Goal: Obtain resource: Obtain resource

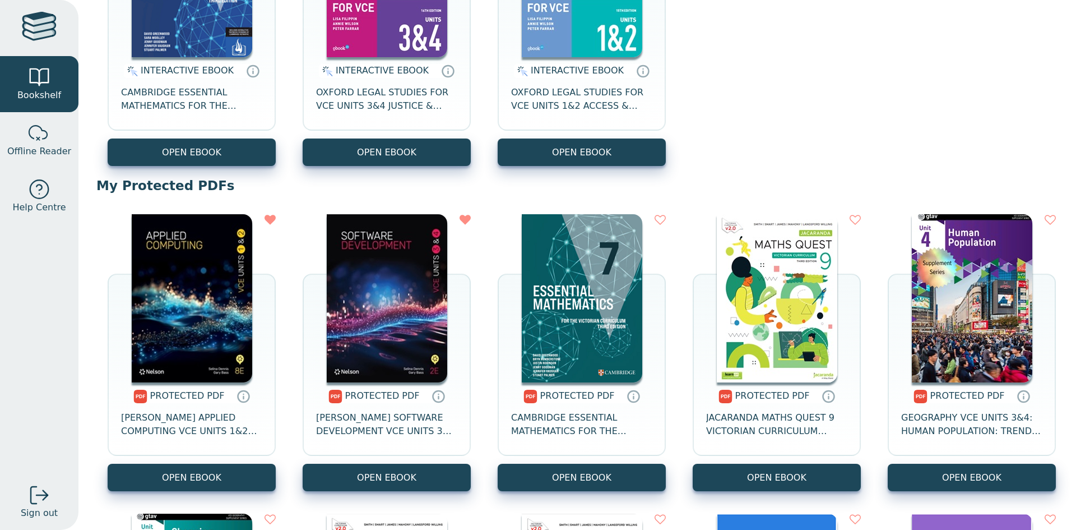
scroll to position [3027, 0]
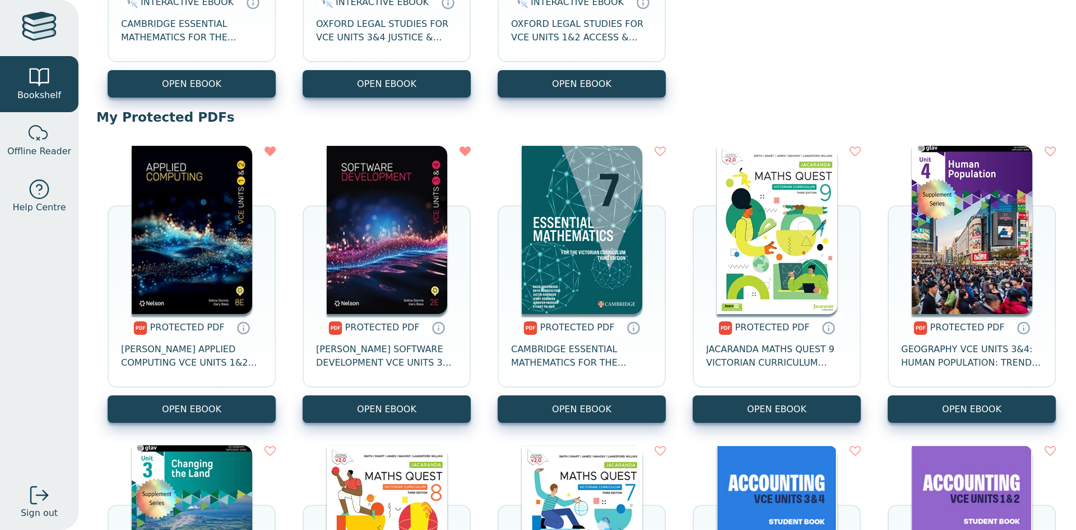
click at [359, 411] on link "OPEN EBOOK" at bounding box center [387, 408] width 168 height 27
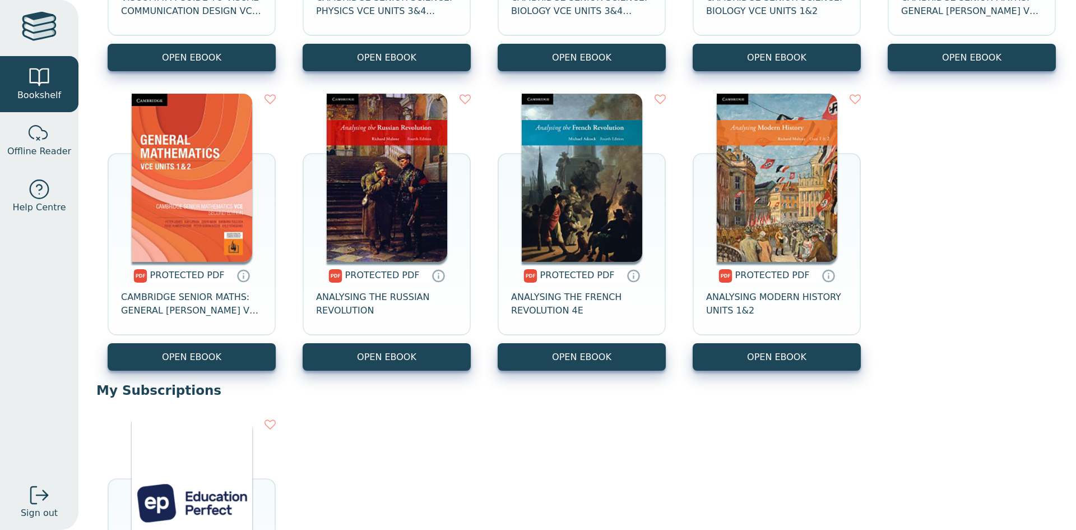
scroll to position [5848, 0]
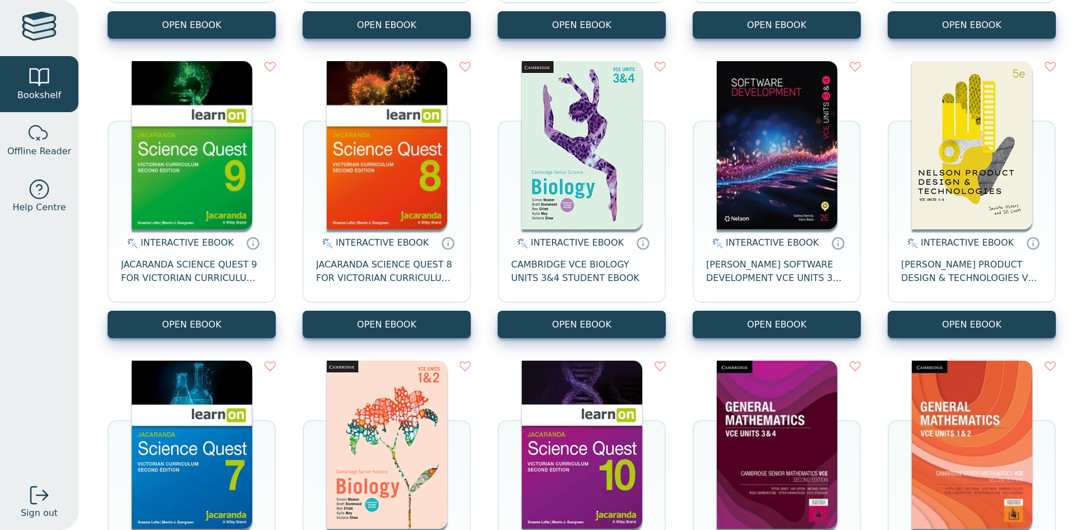
click at [831, 330] on button "OPEN EBOOK" at bounding box center [777, 324] width 168 height 27
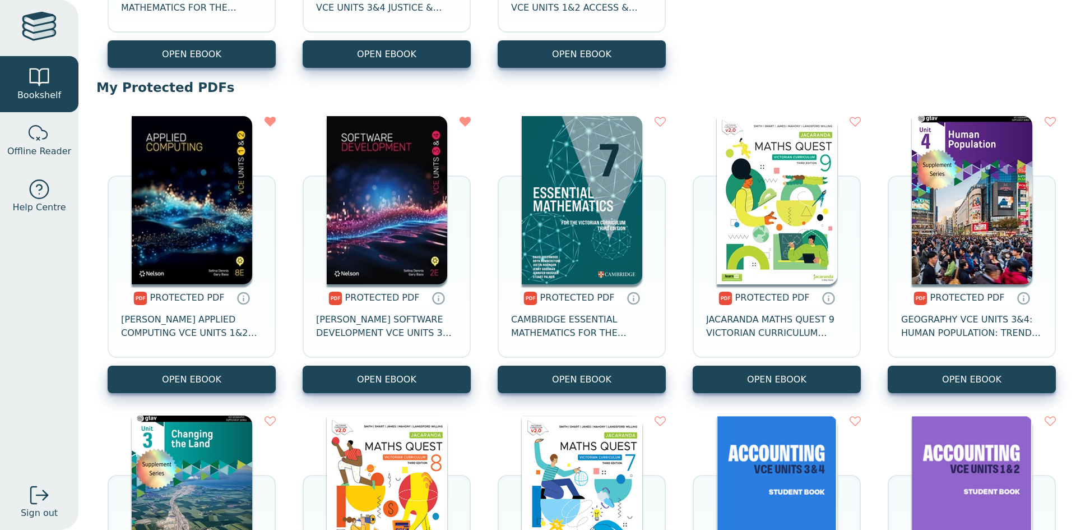
scroll to position [3094, 0]
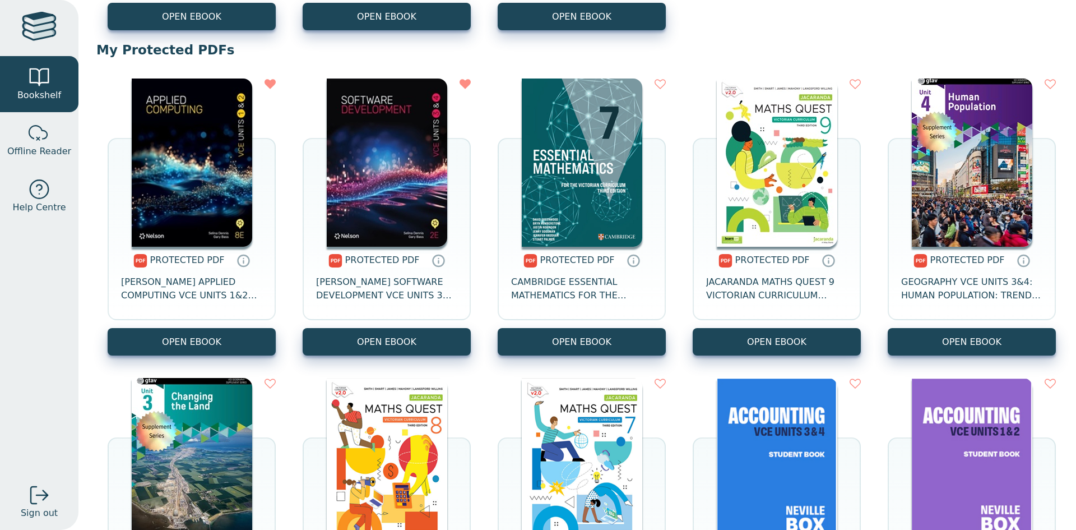
click at [438, 262] on icon at bounding box center [439, 260] width 14 height 13
click at [426, 332] on link "OPEN EBOOK" at bounding box center [387, 341] width 168 height 27
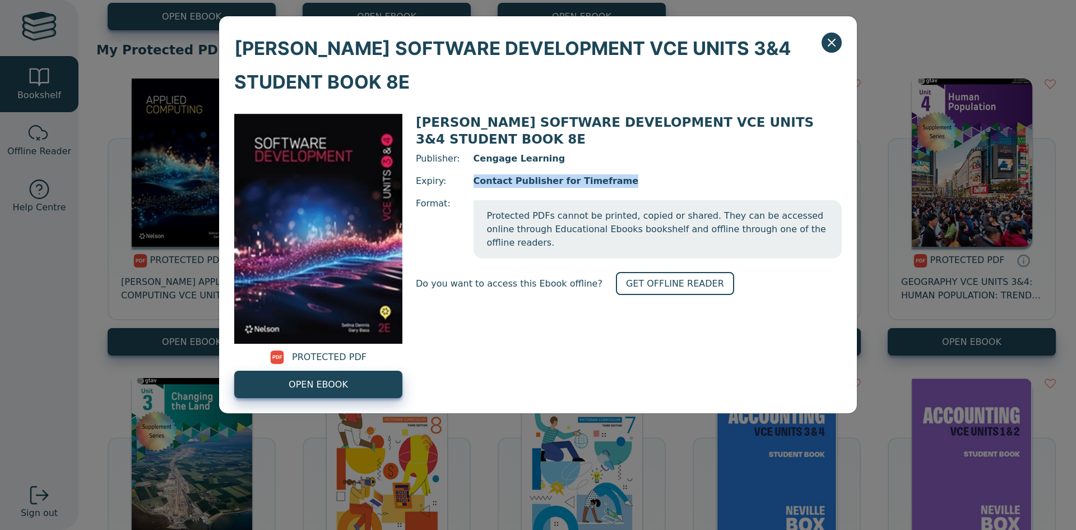
drag, startPoint x: 484, startPoint y: 178, endPoint x: 642, endPoint y: 181, distance: 157.5
click at [642, 181] on span "Contact Publisher for Timeframe" at bounding box center [658, 180] width 368 height 13
click at [351, 392] on link "OPEN EBOOK" at bounding box center [318, 384] width 168 height 27
click at [834, 44] on icon "Close" at bounding box center [831, 42] width 7 height 7
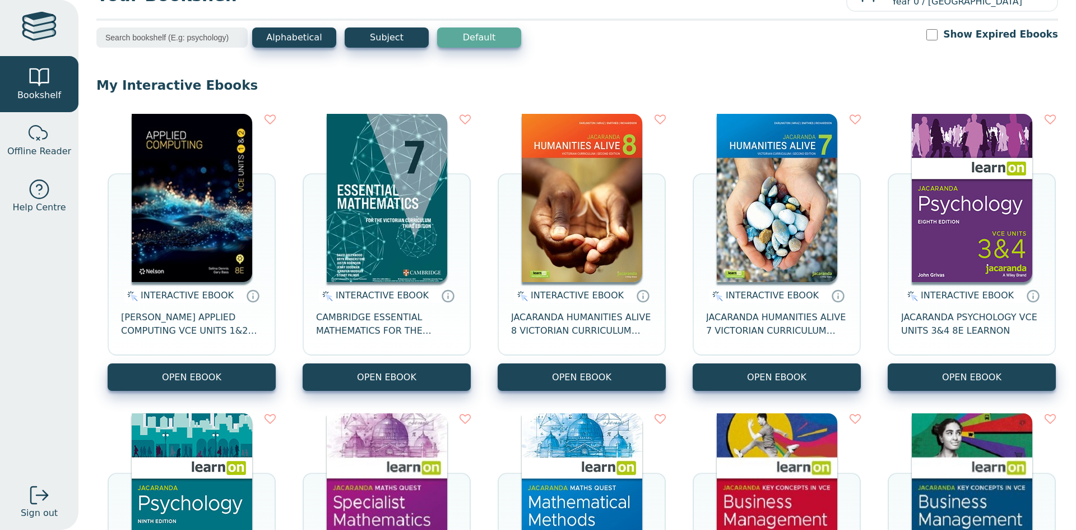
scroll to position [0, 0]
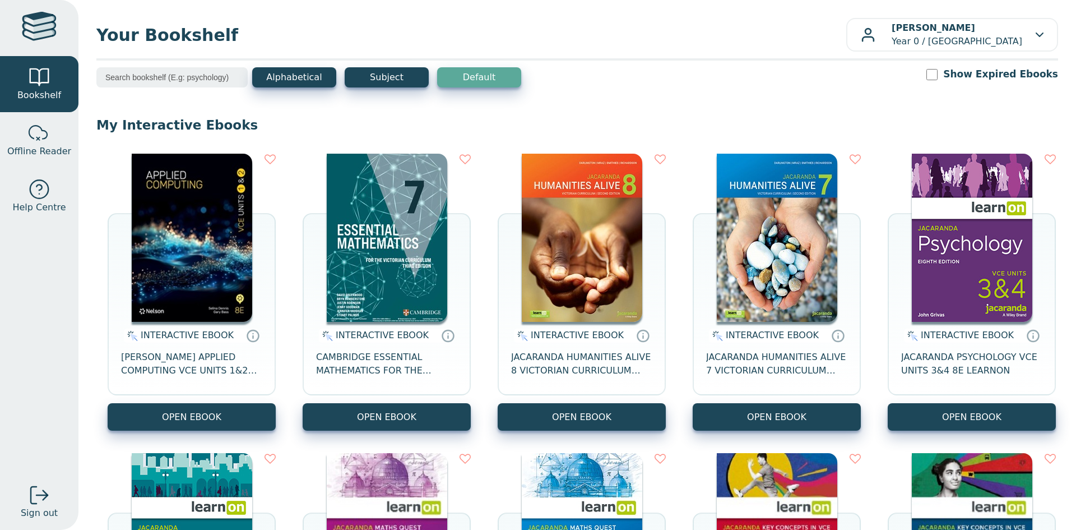
click at [265, 158] on icon at bounding box center [270, 159] width 11 height 11
click at [275, 155] on icon at bounding box center [270, 159] width 11 height 11
click at [271, 163] on icon at bounding box center [270, 159] width 11 height 11
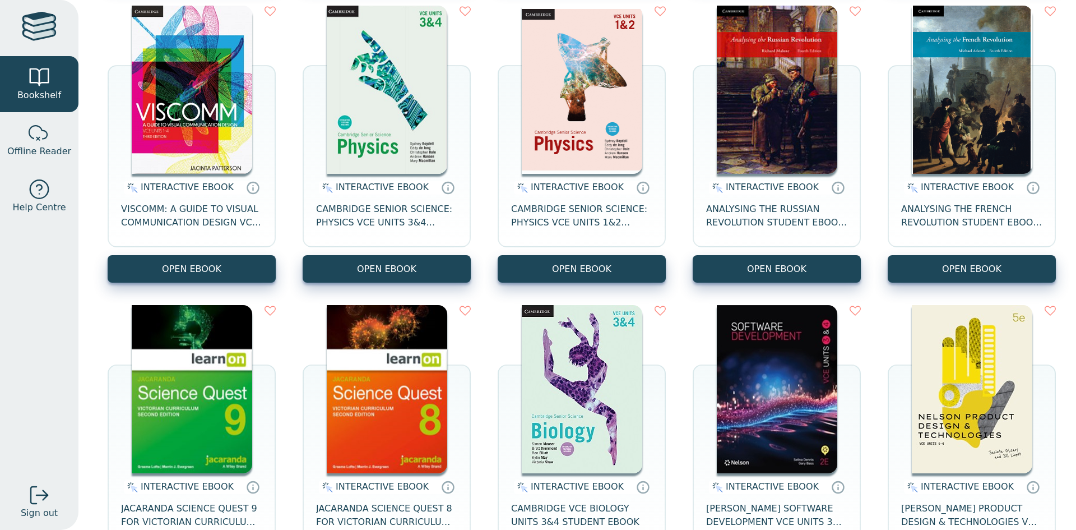
scroll to position [841, 0]
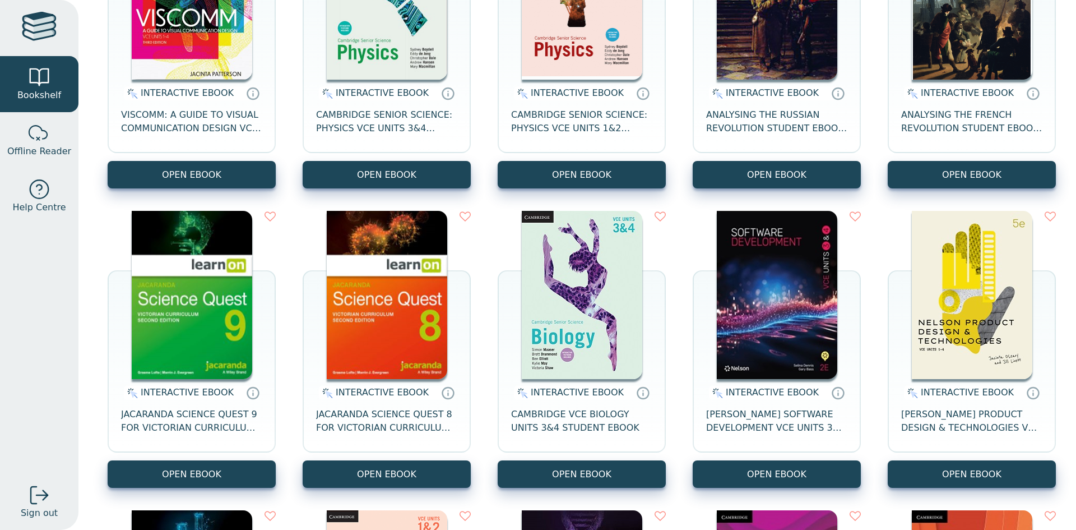
click at [853, 220] on icon at bounding box center [855, 216] width 11 height 11
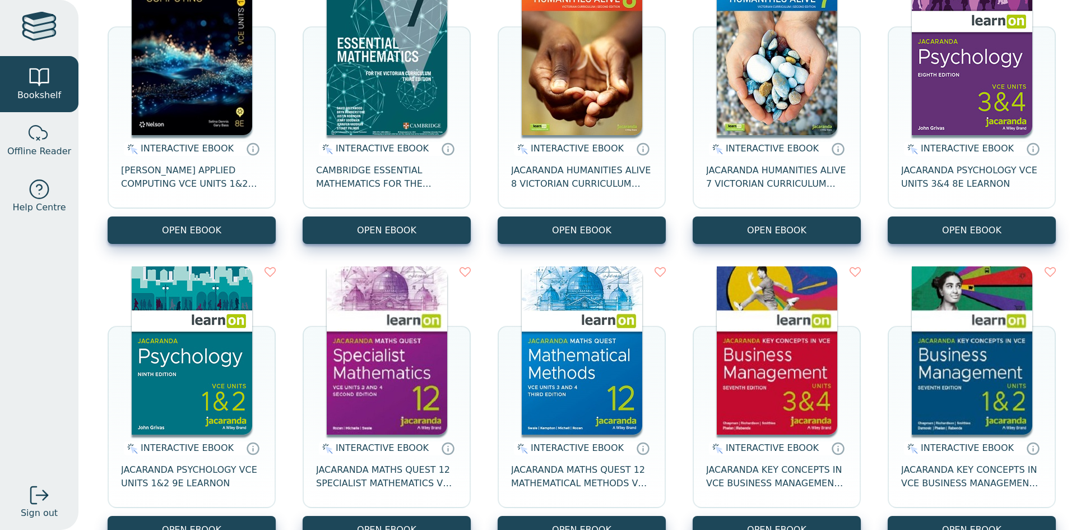
scroll to position [0, 0]
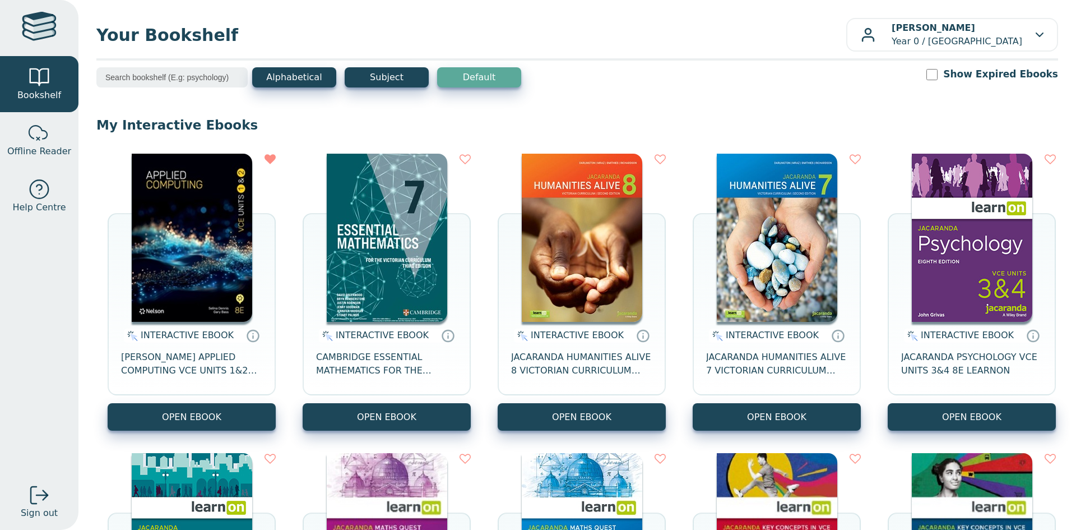
click at [993, 44] on p "Khoa B Vu Year 0 / Rowville Secondary College" at bounding box center [957, 34] width 131 height 27
click at [331, 17] on div "Your Bookshelf Khoa B Vu Year 0 / Rowville Secondary College My Support Tickets…" at bounding box center [577, 265] width 998 height 530
click at [372, 76] on button "Subject" at bounding box center [387, 77] width 84 height 20
click at [43, 23] on div at bounding box center [39, 28] width 35 height 33
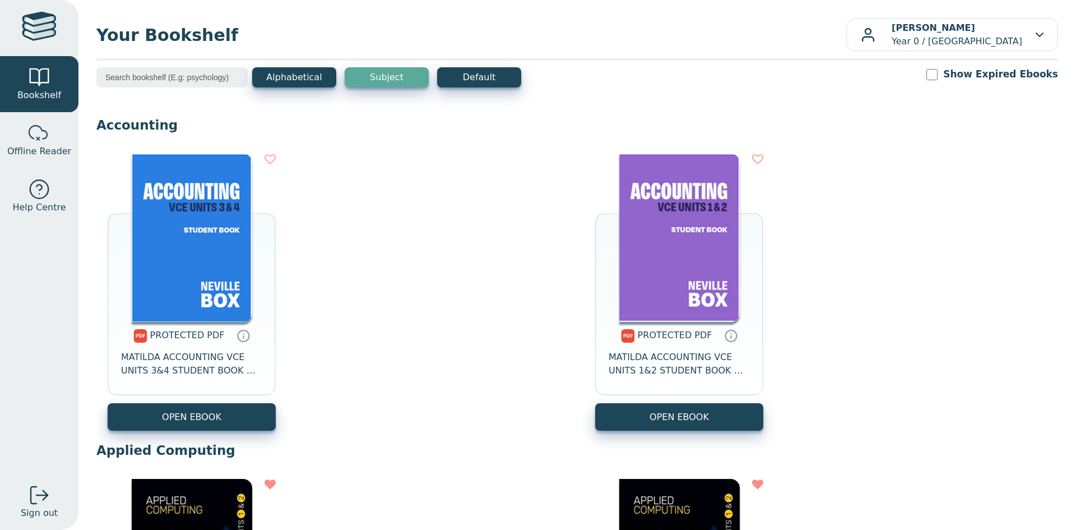
click at [918, 45] on p "Khoa B Vu Year 0 / Rowville Secondary College" at bounding box center [957, 34] width 131 height 27
click at [821, 95] on div "Alphabetical Subject Default Show Expired Ebooks" at bounding box center [577, 84] width 962 height 35
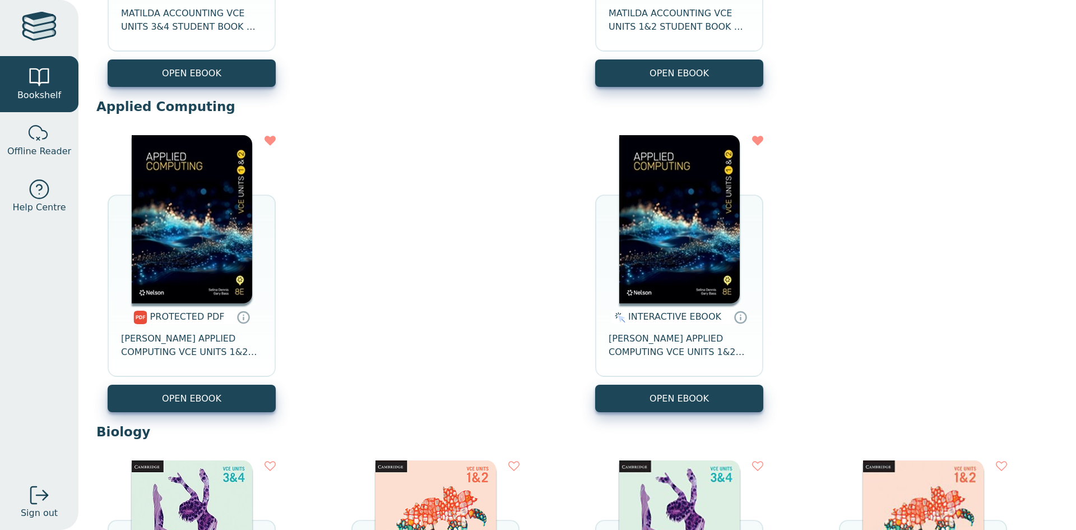
scroll to position [365, 0]
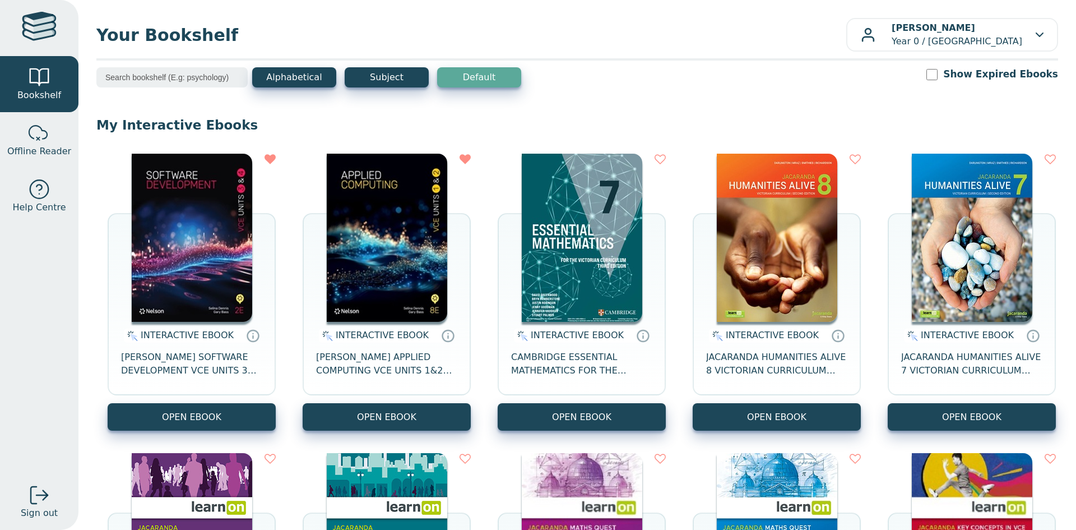
click at [390, 417] on button "OPEN EBOOK" at bounding box center [387, 416] width 168 height 27
